Goal: Task Accomplishment & Management: Manage account settings

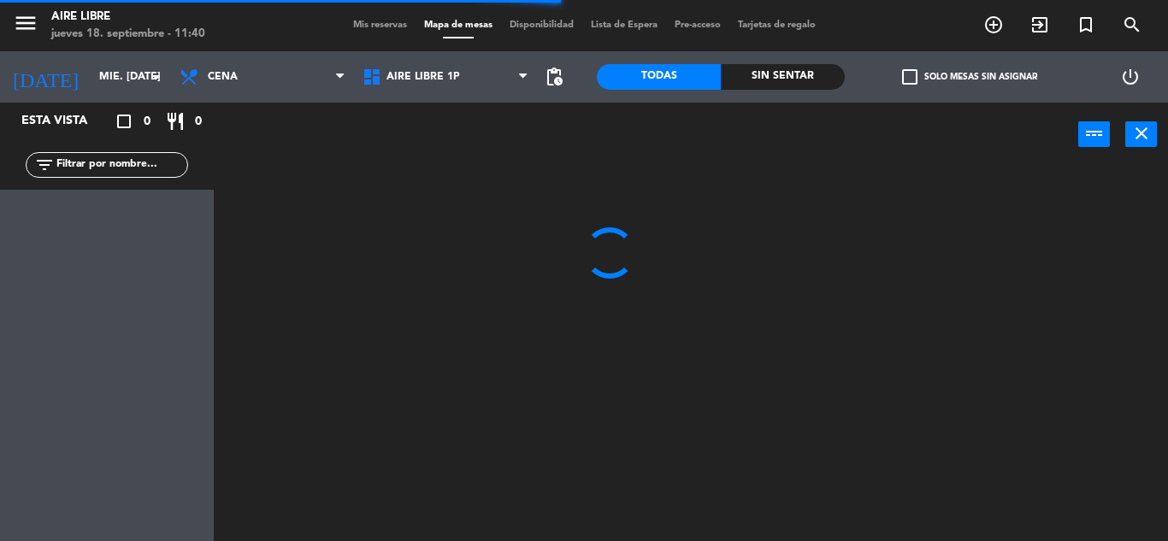
click at [374, 28] on span "Mis reservas" at bounding box center [379, 25] width 71 height 9
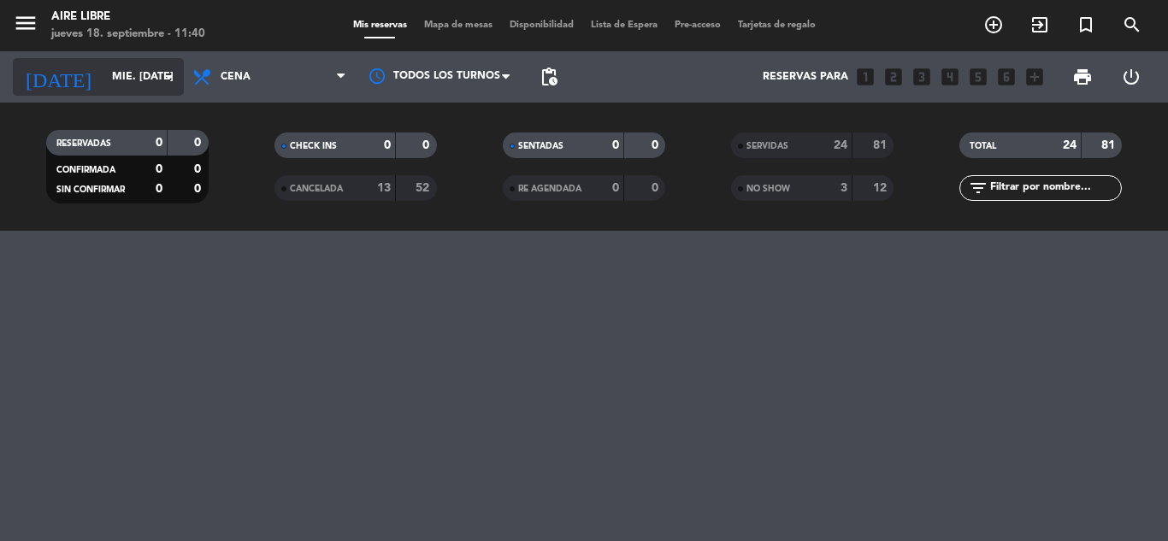
click at [125, 94] on div "[DATE] mié. [DATE] arrow_drop_down" at bounding box center [98, 77] width 171 height 38
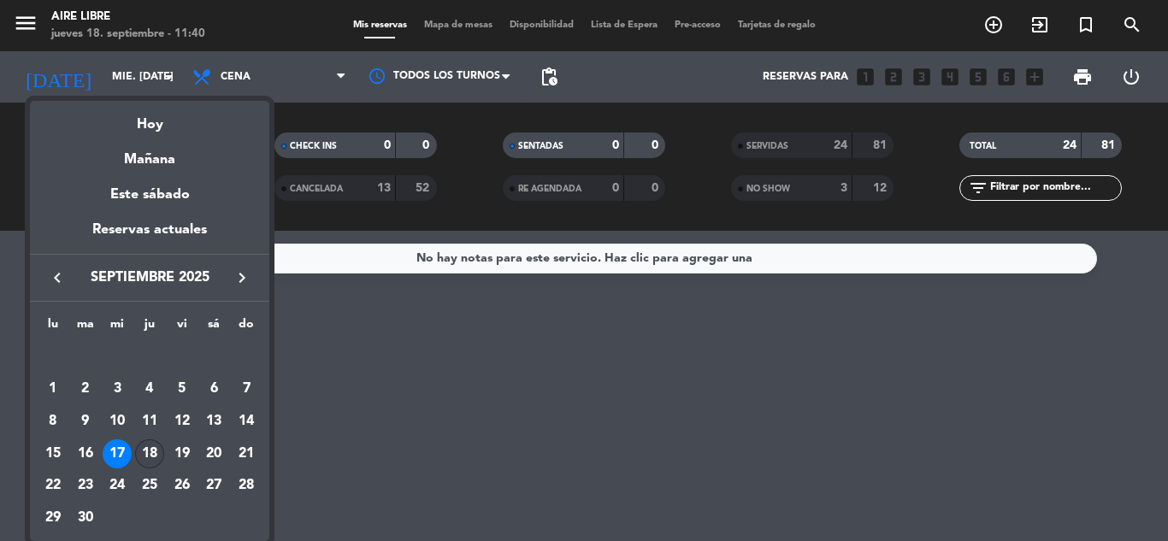
click at [155, 451] on div "18" at bounding box center [149, 453] width 29 height 29
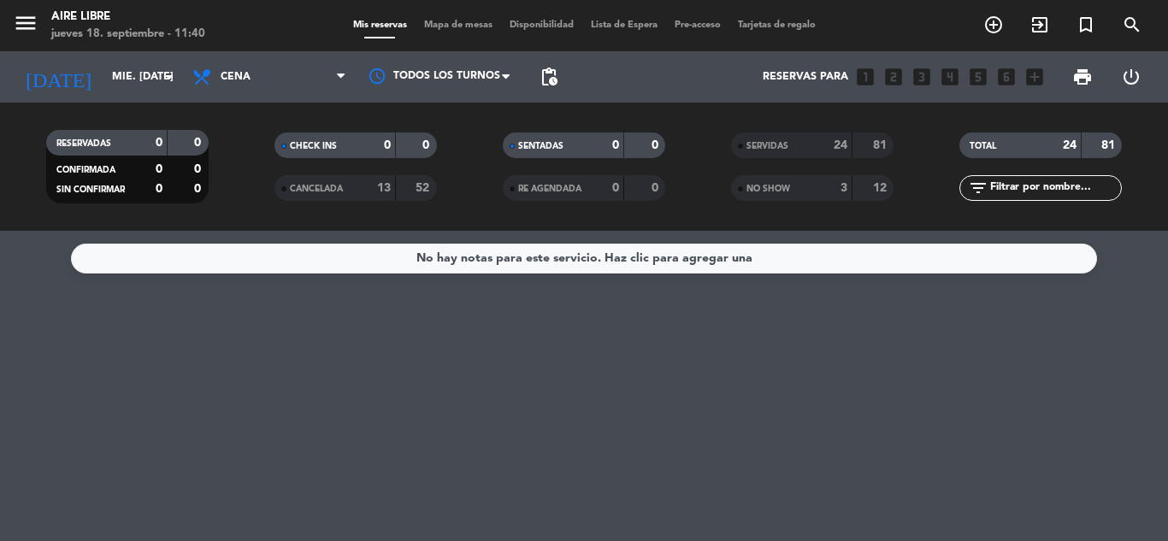
type input "[DEMOGRAPHIC_DATA] [DATE]"
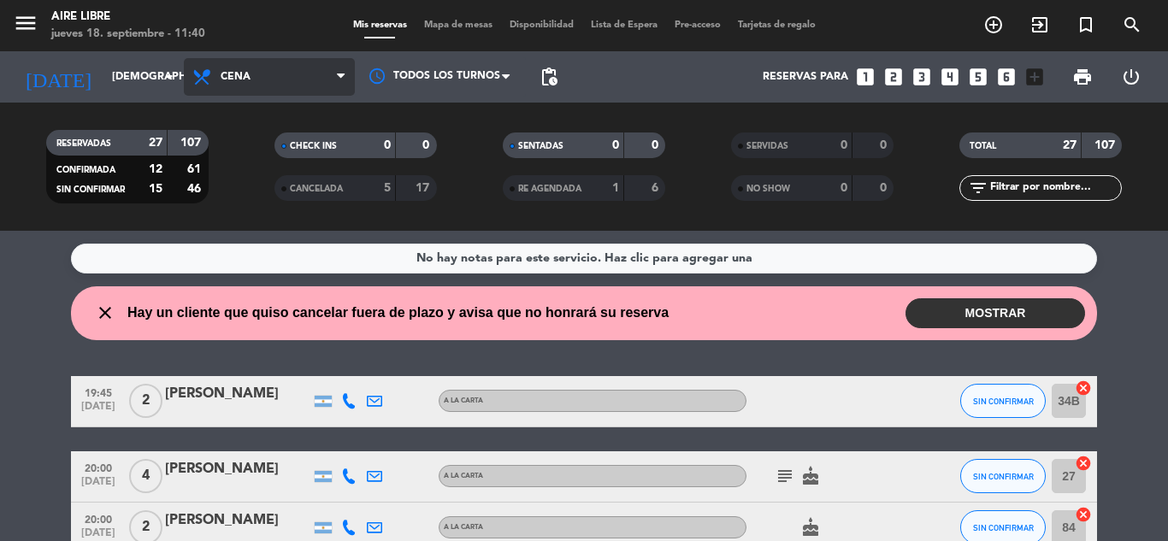
click at [301, 71] on span "Cena" at bounding box center [269, 77] width 171 height 38
click at [254, 227] on div "menu Aire Libre jueves 18. septiembre - 11:40 Mis reservas Mapa de mesas Dispon…" at bounding box center [584, 115] width 1168 height 231
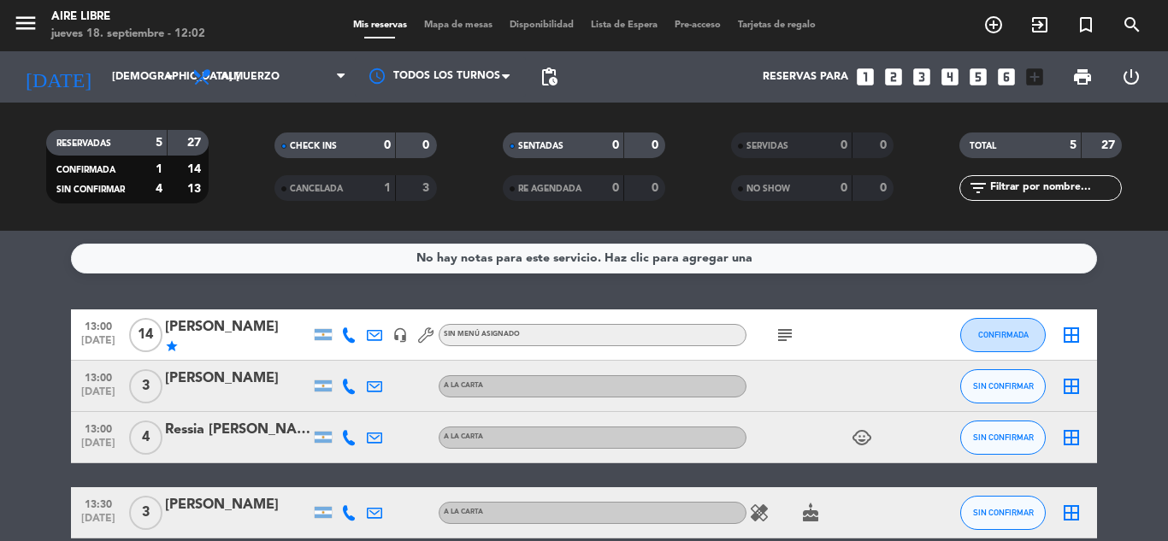
click at [354, 330] on icon at bounding box center [348, 334] width 15 height 15
click at [356, 302] on span "content_paste" at bounding box center [360, 306] width 13 height 13
click at [354, 303] on span "content_paste" at bounding box center [360, 306] width 13 height 13
click at [1144, 415] on bookings-row "13:00 [DATE] [PERSON_NAME] star [PHONE_NUMBER] Copiar content_paste | headset_m…" at bounding box center [584, 461] width 1168 height 304
